Goal: Task Accomplishment & Management: Complete application form

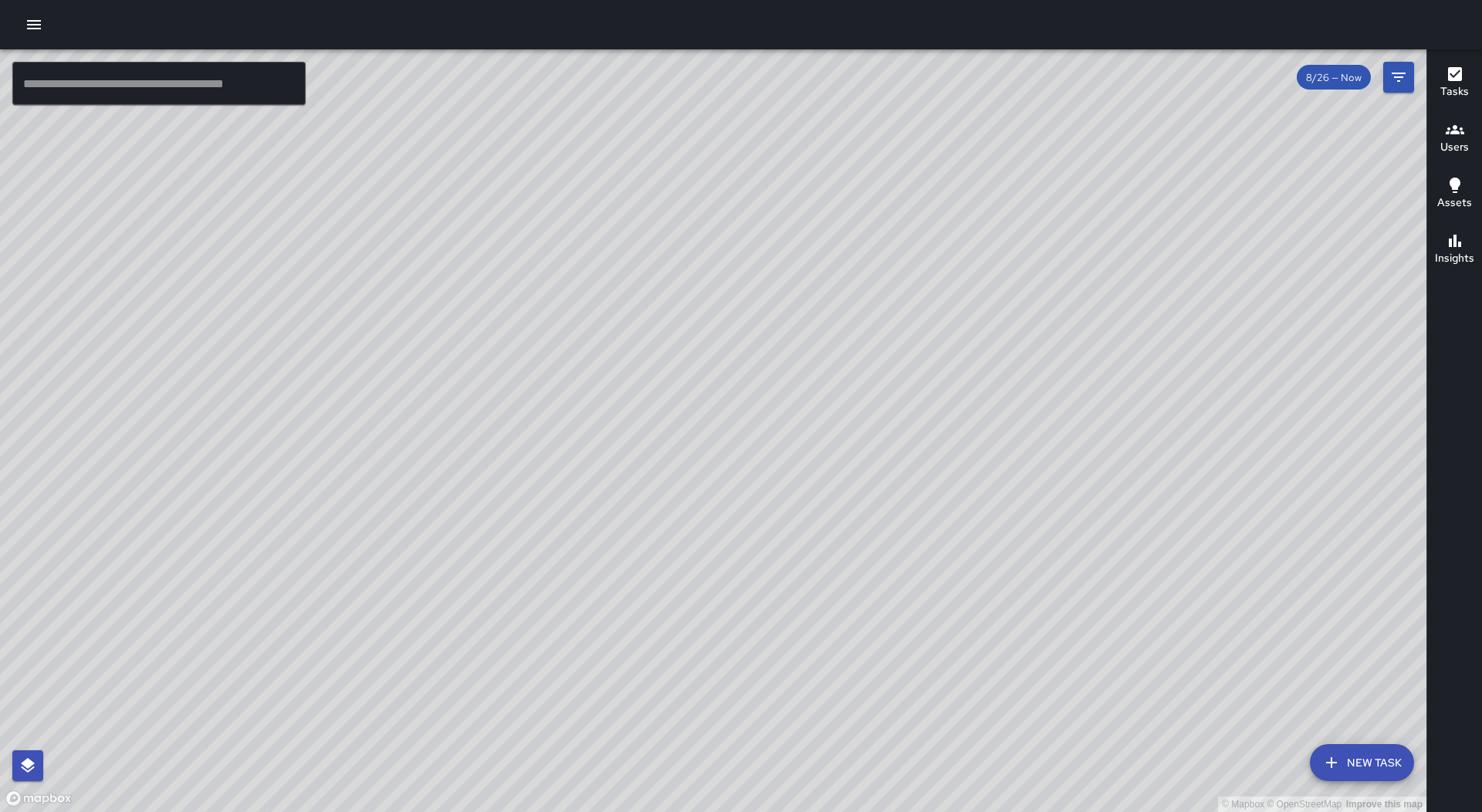
drag, startPoint x: 0, startPoint y: 0, endPoint x: 899, endPoint y: 688, distance: 1132.1
click at [1377, 757] on button "New Task" at bounding box center [1362, 763] width 105 height 37
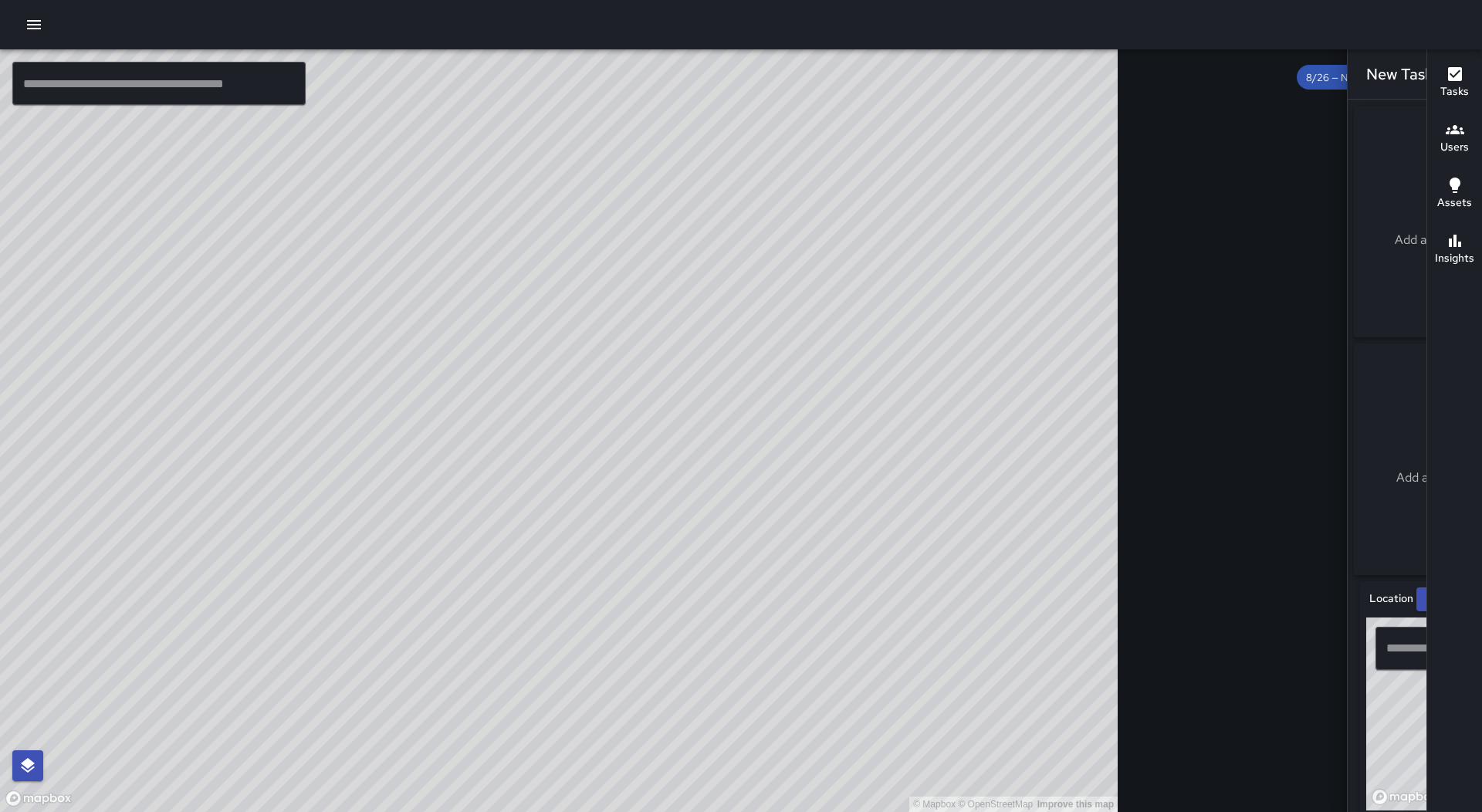
click at [1382, 647] on input "text" at bounding box center [1437, 648] width 108 height 29
click at [1294, 743] on span "[STREET_ADDRESS]" at bounding box center [1355, 738] width 338 height 18
type input "**********"
drag, startPoint x: 1294, startPoint y: 728, endPoint x: 1290, endPoint y: 704, distance: 24.3
click at [1367, 704] on div "© Mapbox © OpenStreetMap Improve this map" at bounding box center [1497, 713] width 259 height 193
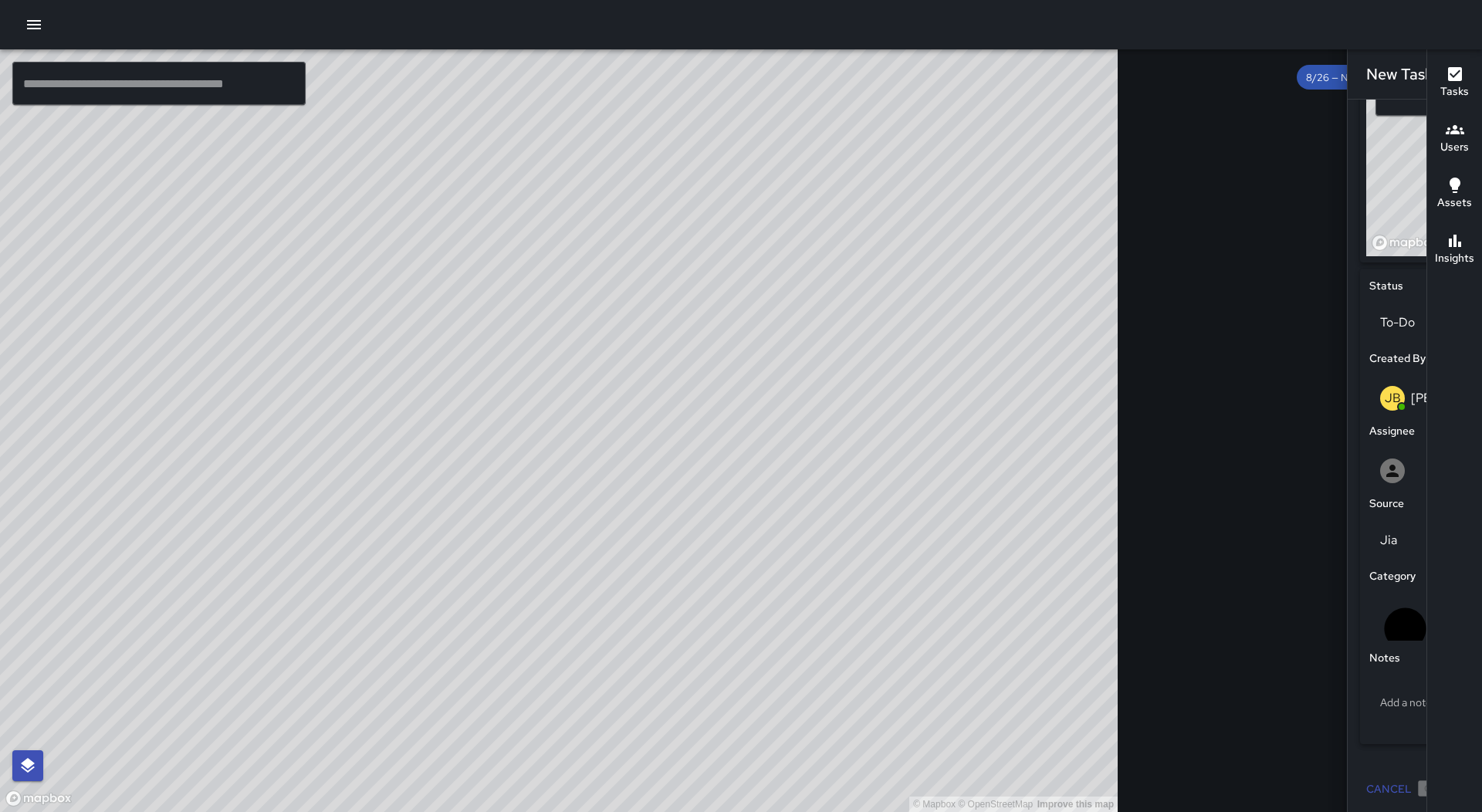
scroll to position [563, 0]
click at [1370, 683] on div "Add a note" at bounding box center [1448, 699] width 158 height 40
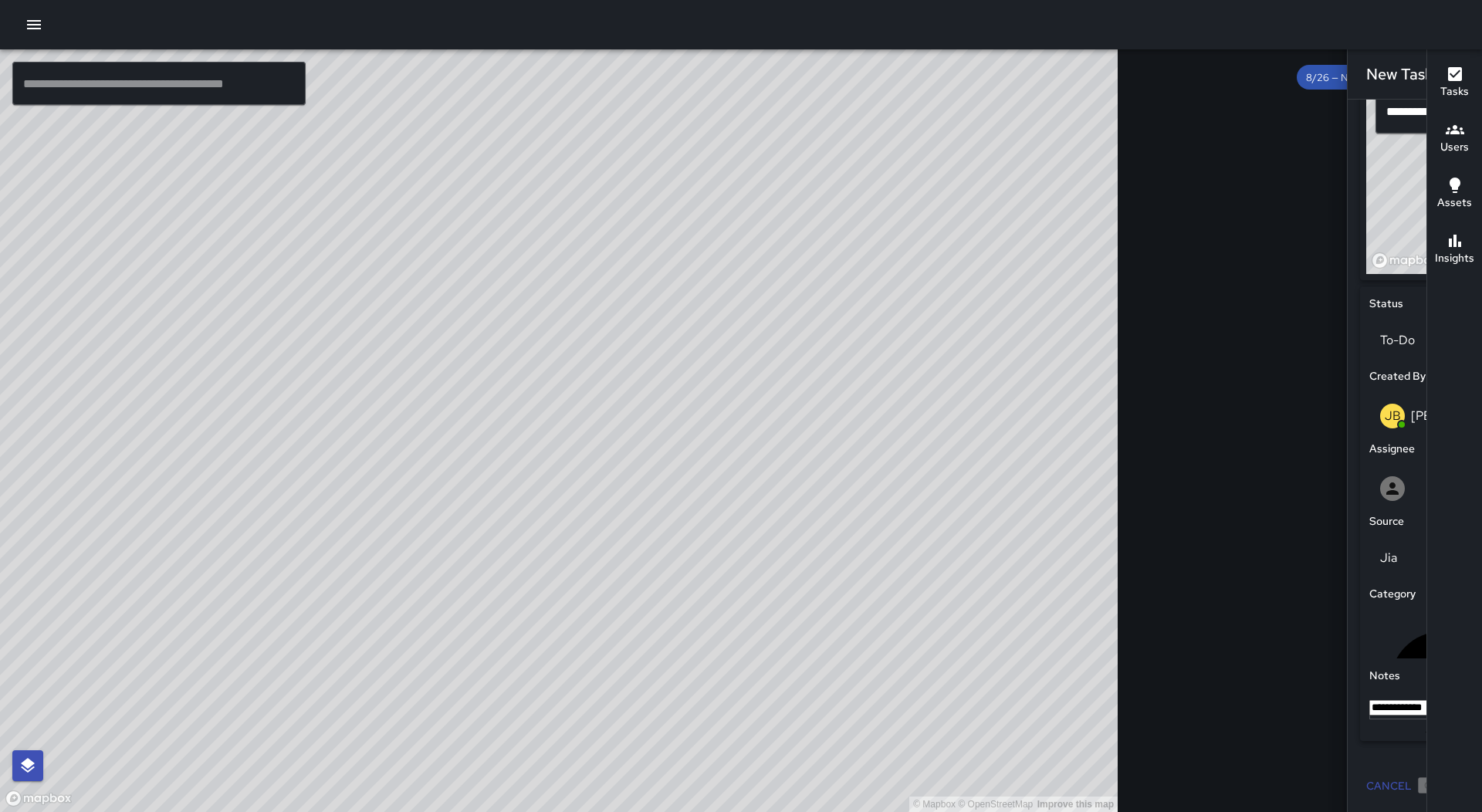
type textarea "**********"
click at [1370, 484] on div at bounding box center [1485, 488] width 231 height 49
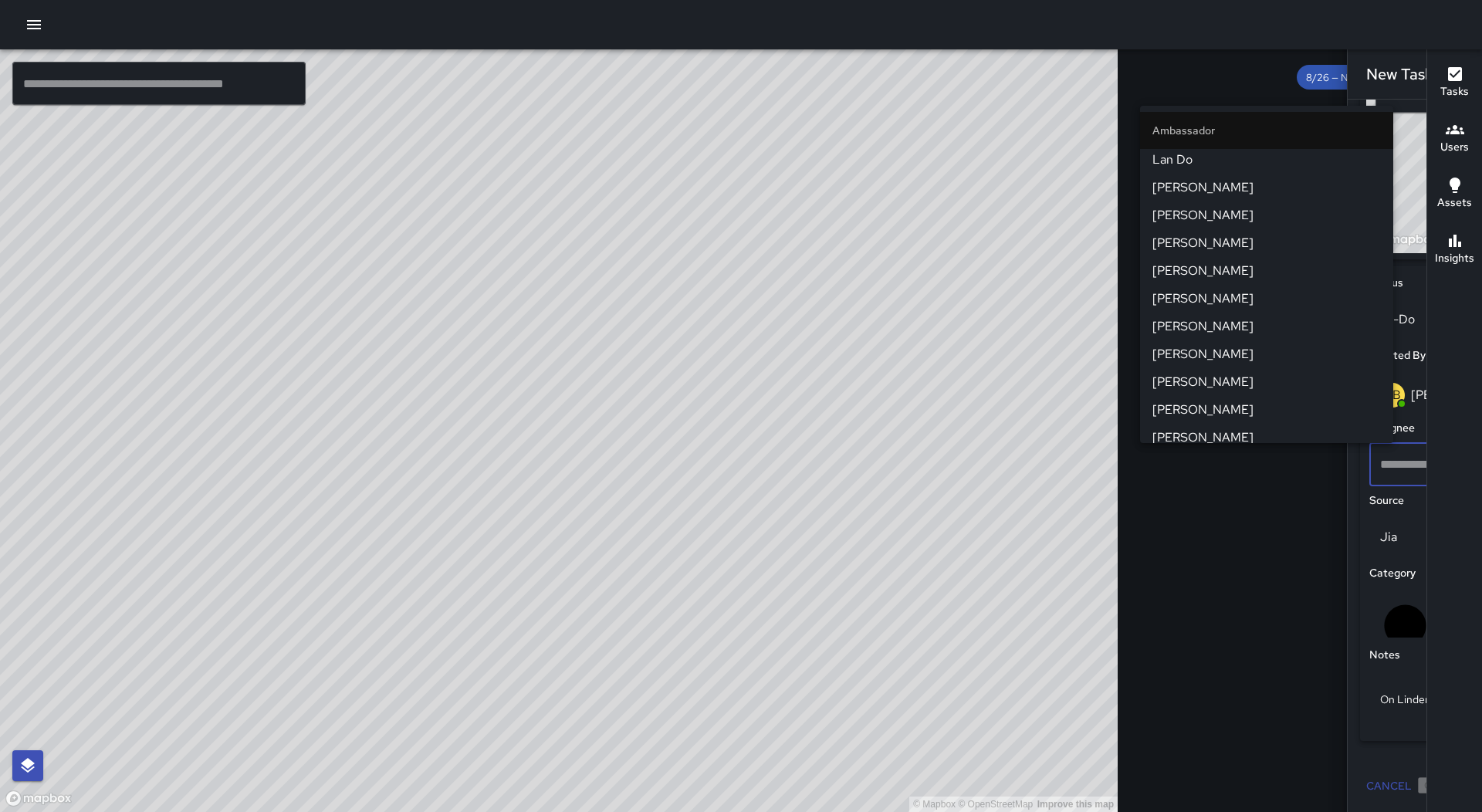
scroll to position [0, 0]
click at [1264, 325] on span "[PERSON_NAME]" at bounding box center [1267, 329] width 228 height 18
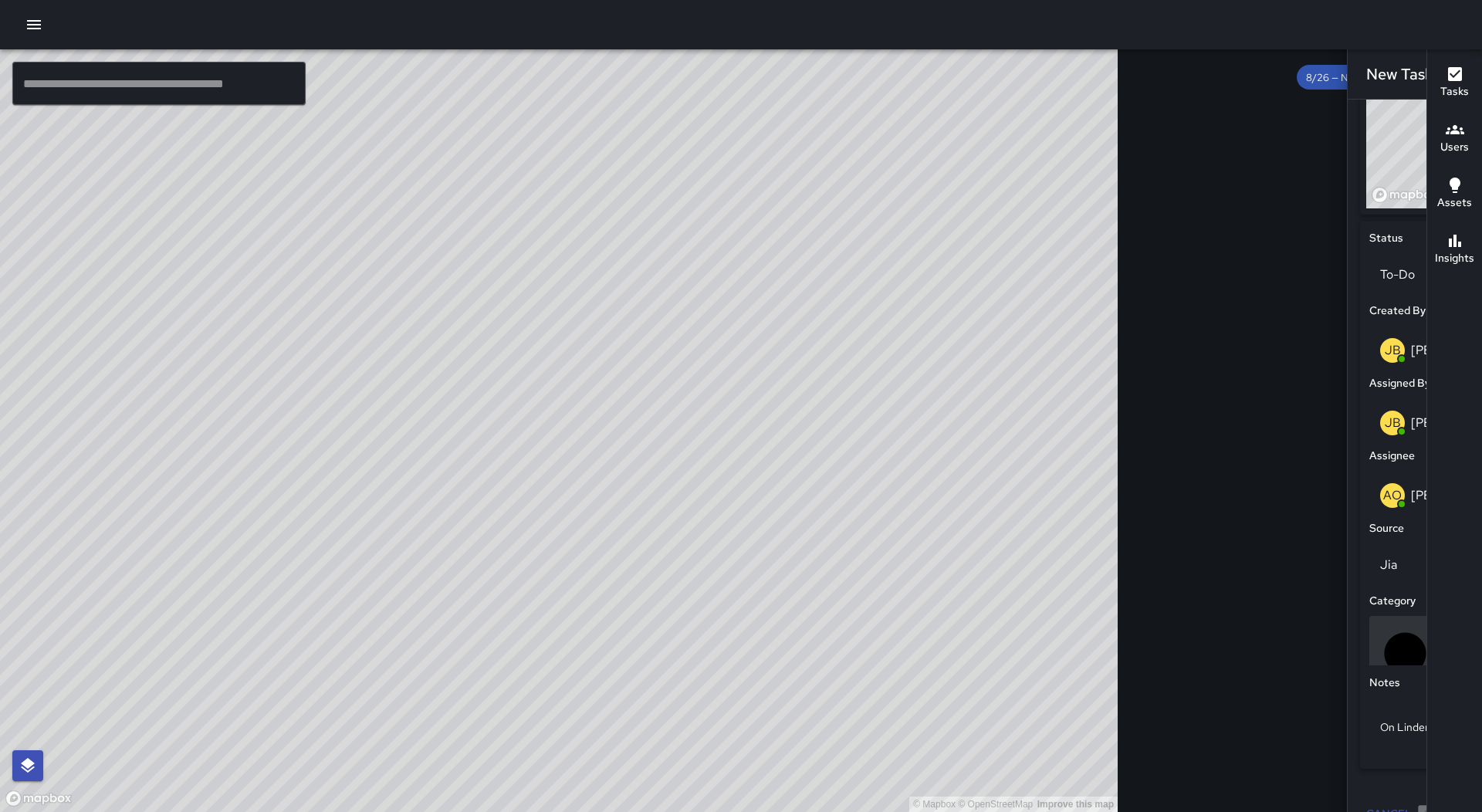
scroll to position [636, 0]
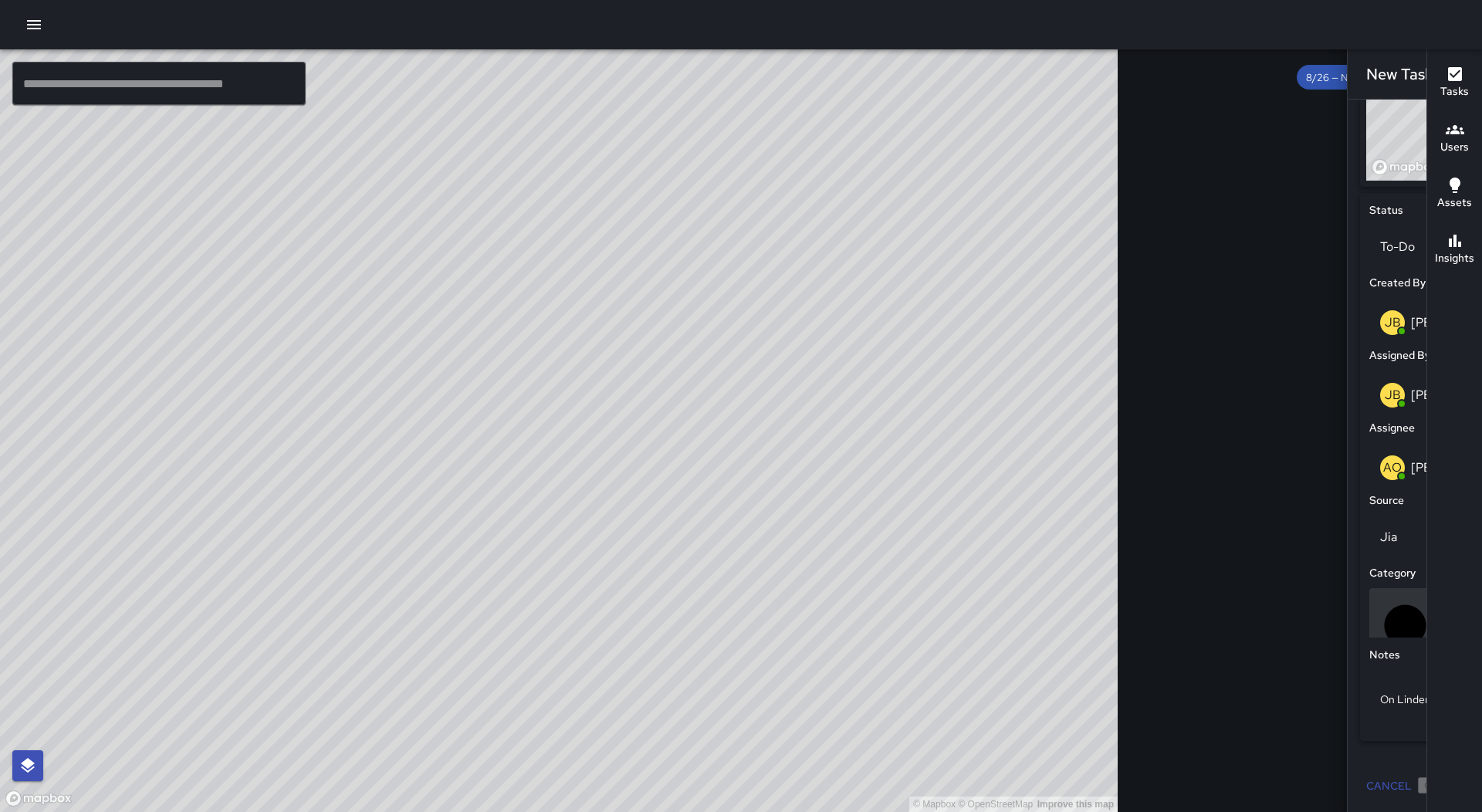
click at [1370, 596] on div "Uncategorized" at bounding box center [1448, 625] width 158 height 75
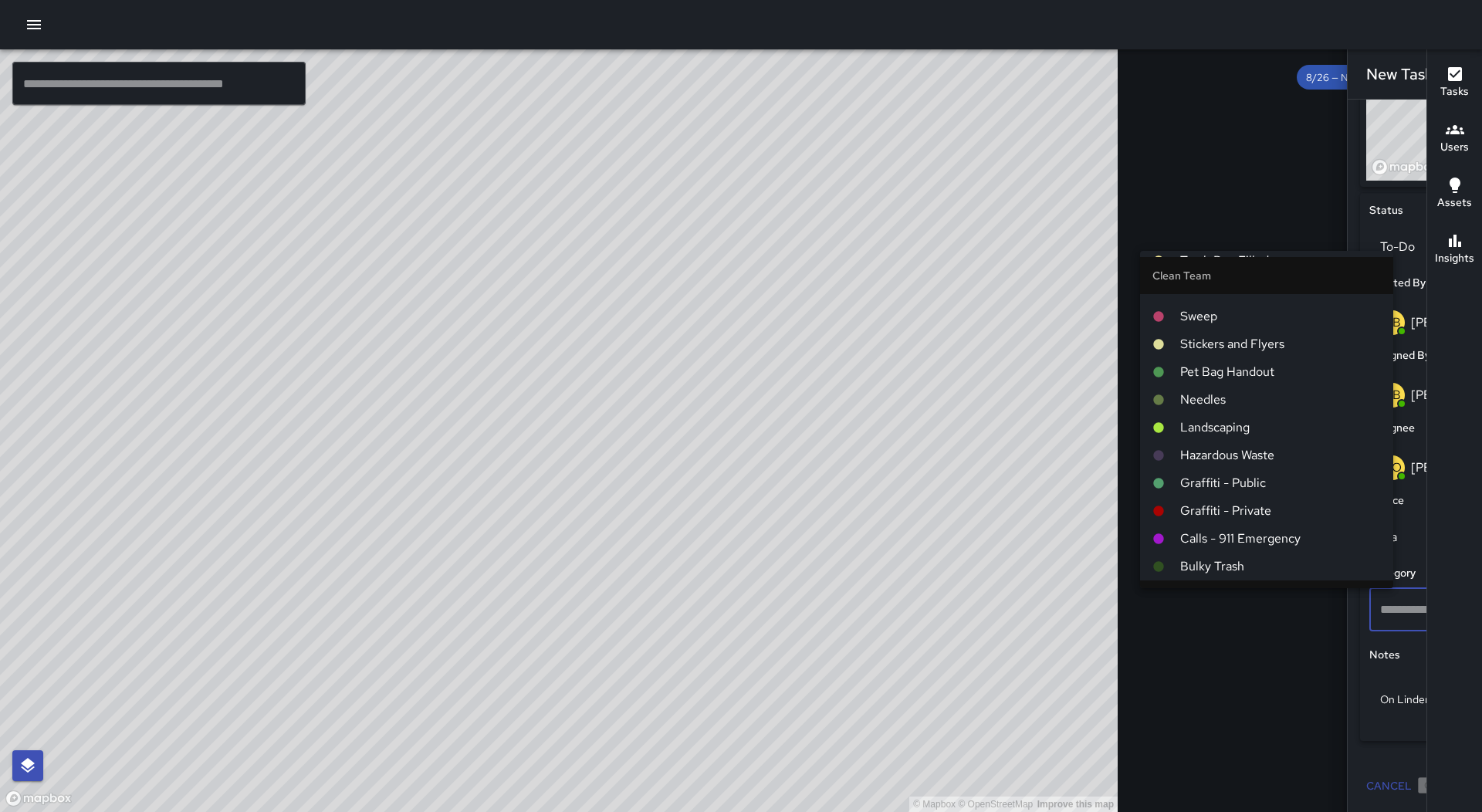
scroll to position [0, 0]
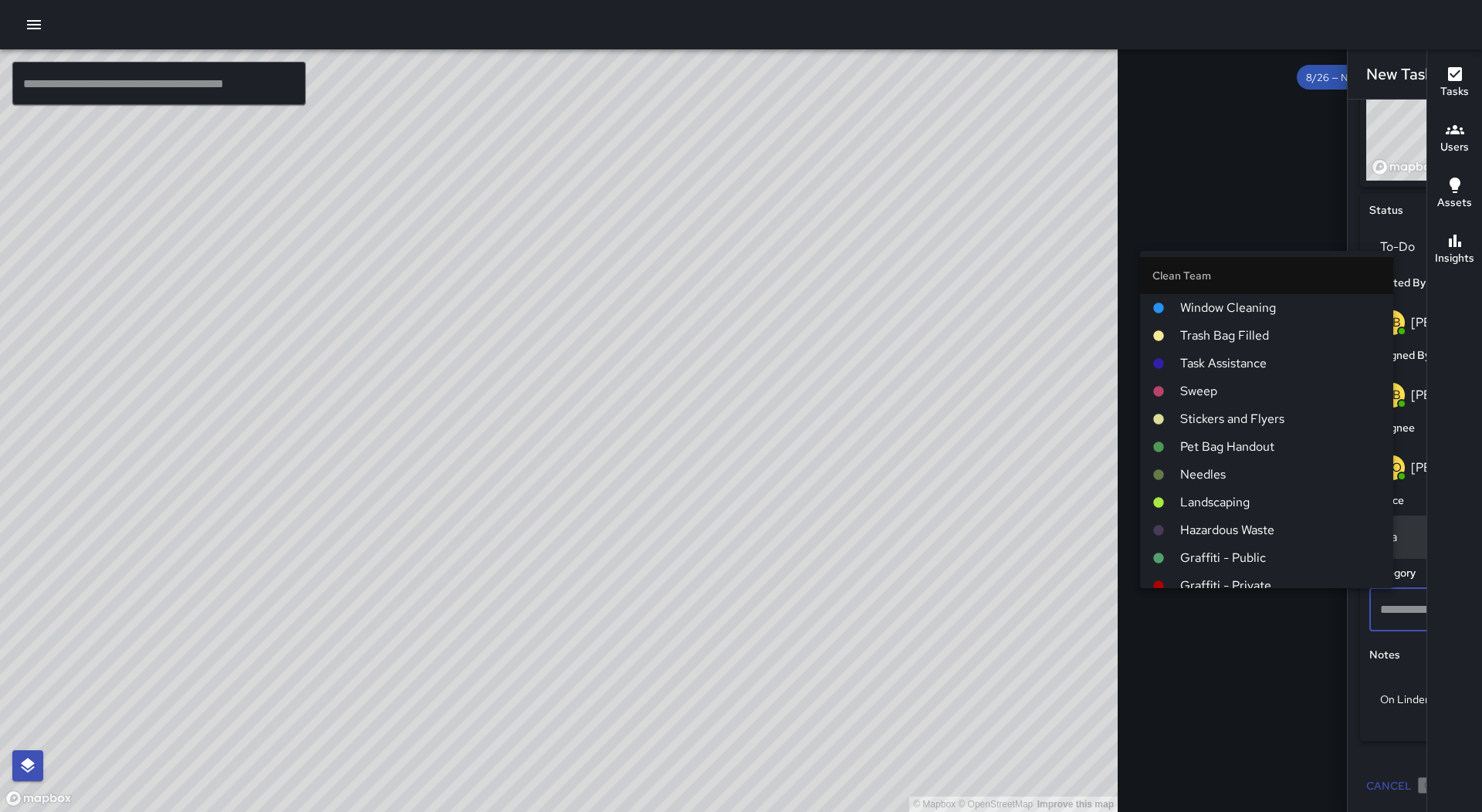
click at [1276, 556] on span "Graffiti - Public" at bounding box center [1280, 557] width 200 height 18
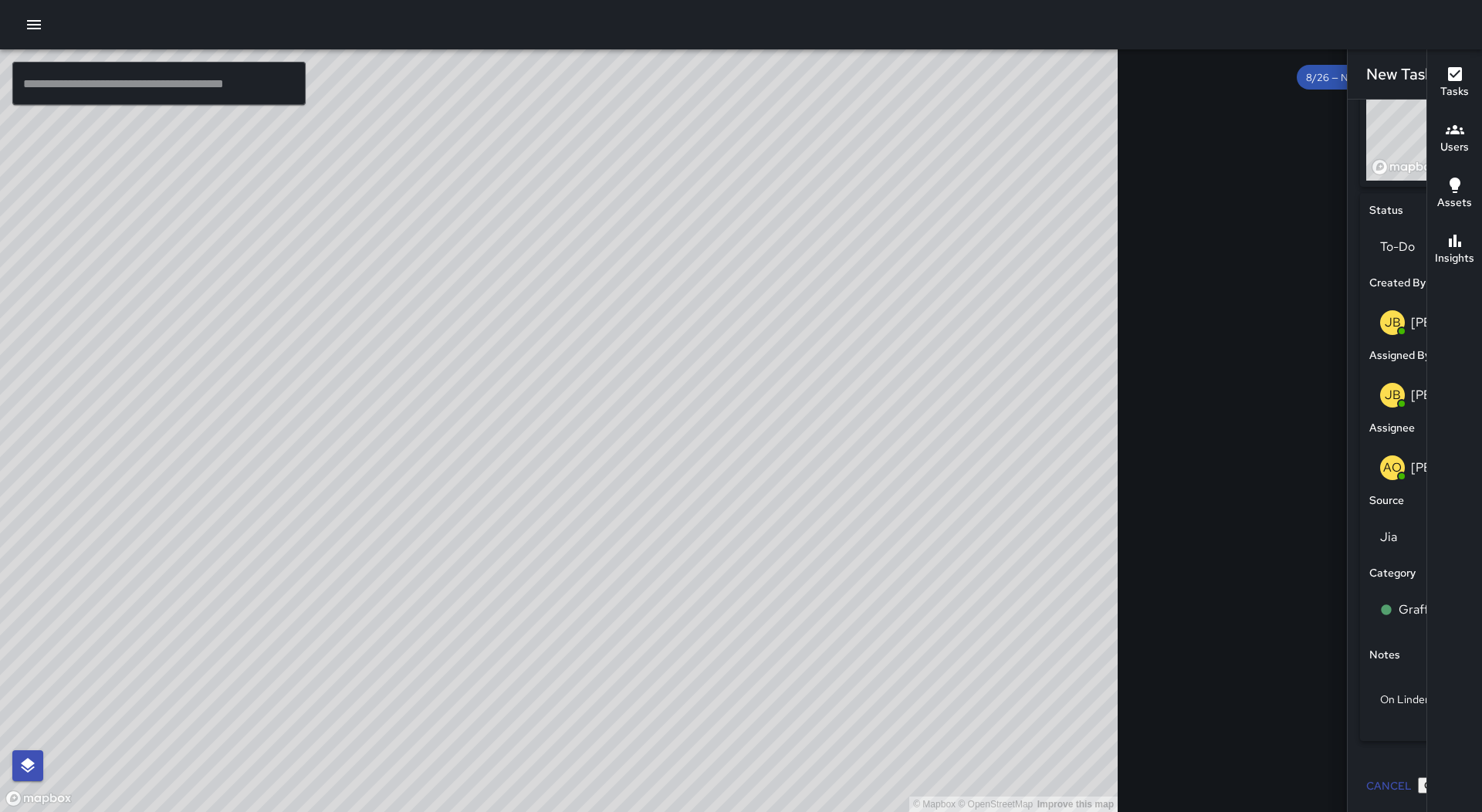
click at [1418, 777] on button "Create" at bounding box center [1439, 785] width 44 height 16
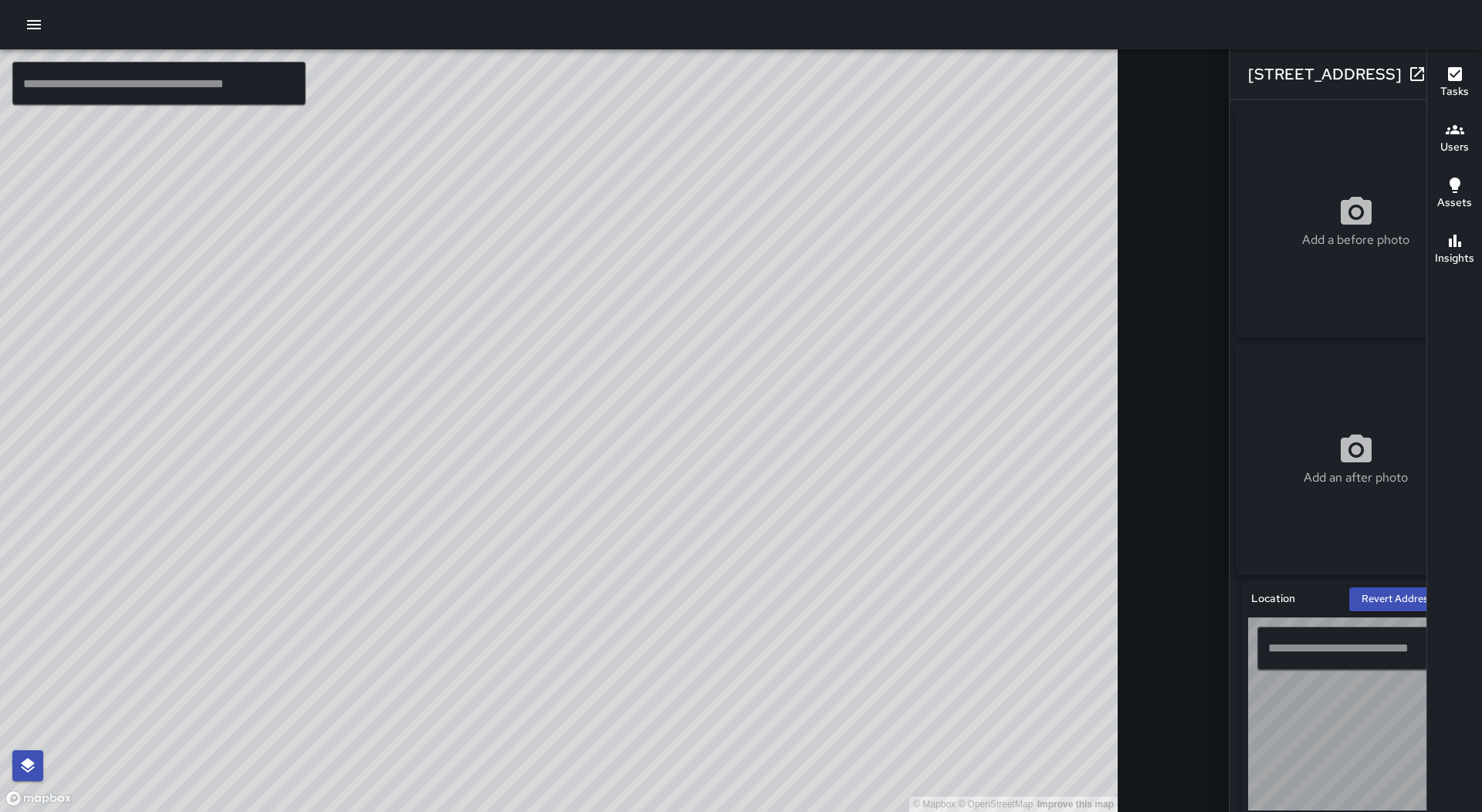
type input "**********"
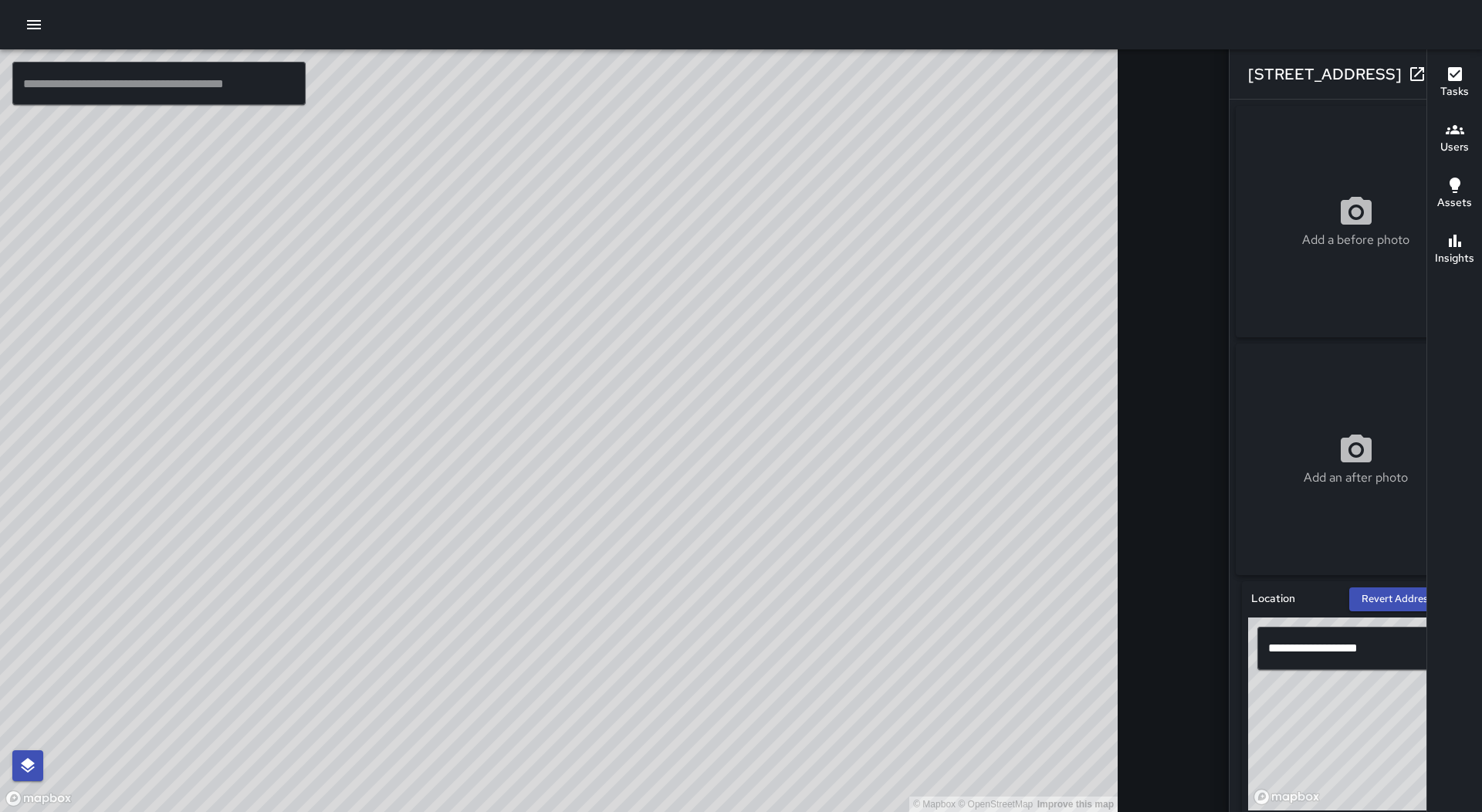
click at [1439, 67] on icon "button" at bounding box center [1448, 74] width 18 height 18
